Goal: Find specific page/section: Find specific page/section

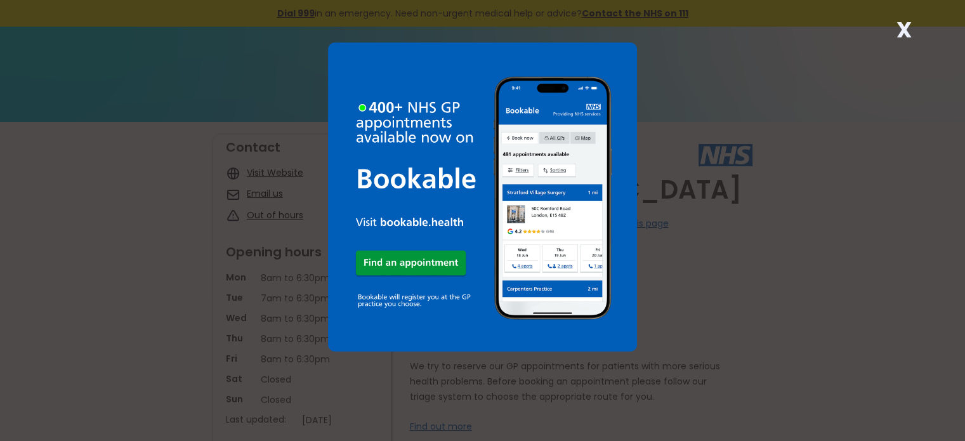
click at [906, 20] on strong "X" at bounding box center [904, 30] width 15 height 30
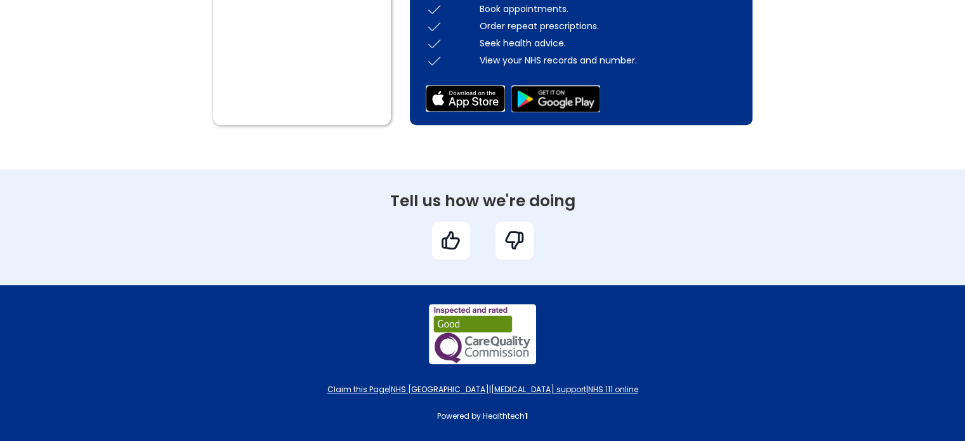
scroll to position [951, 0]
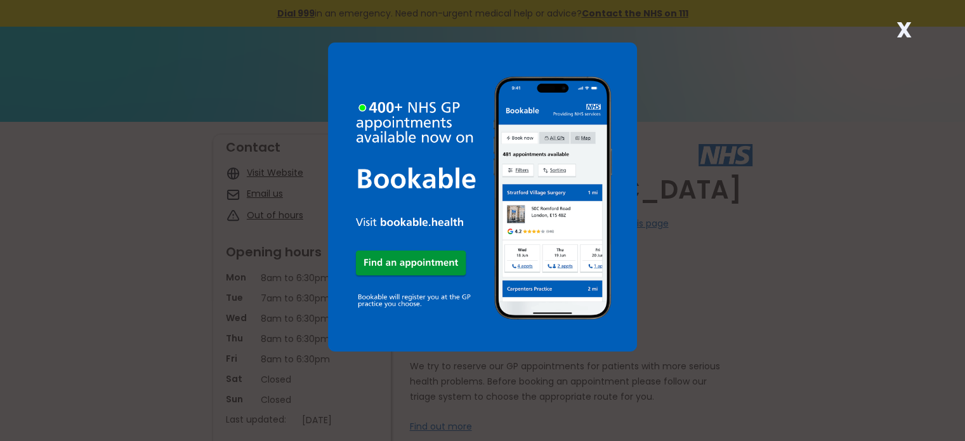
click at [903, 32] on strong "X" at bounding box center [904, 30] width 15 height 30
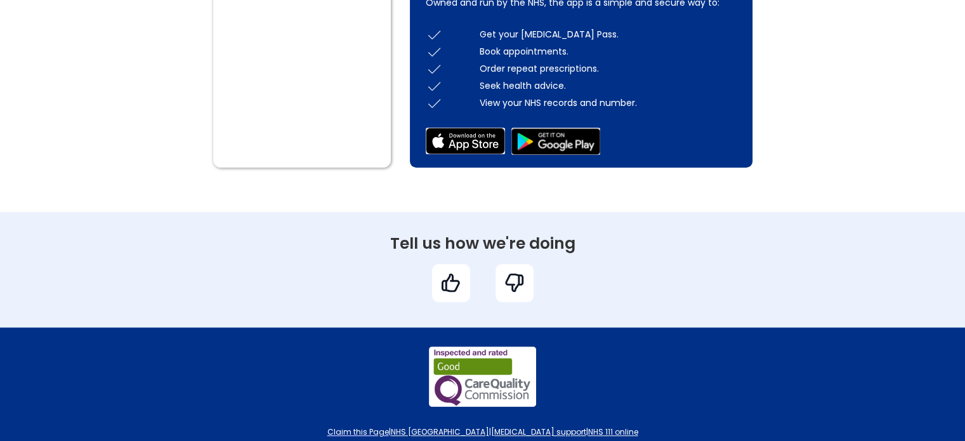
scroll to position [951, 0]
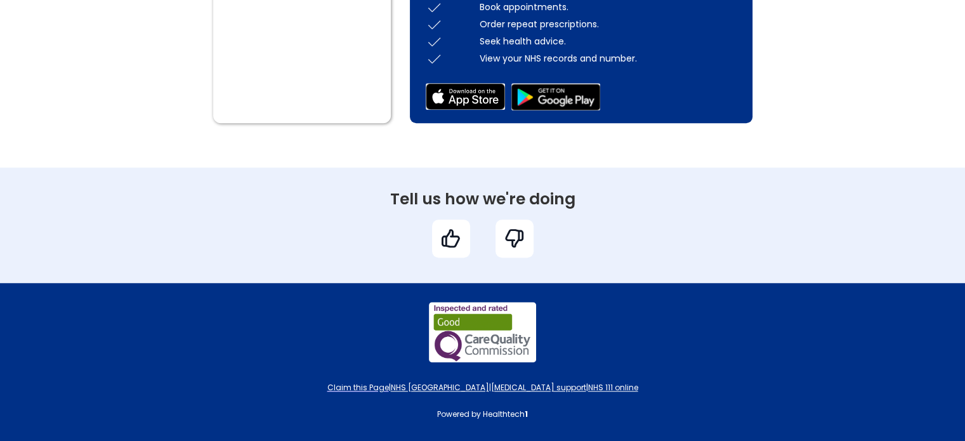
click at [432, 61] on img at bounding box center [434, 58] width 17 height 17
